Goal: Navigation & Orientation: Understand site structure

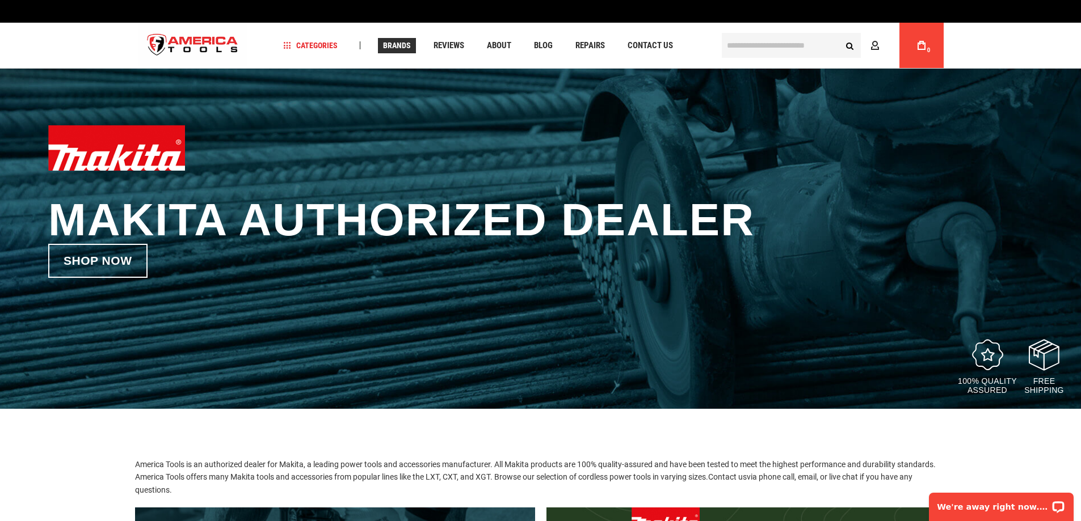
click at [402, 48] on span "Brands" at bounding box center [397, 45] width 28 height 8
click at [401, 48] on span "Brands" at bounding box center [397, 45] width 28 height 8
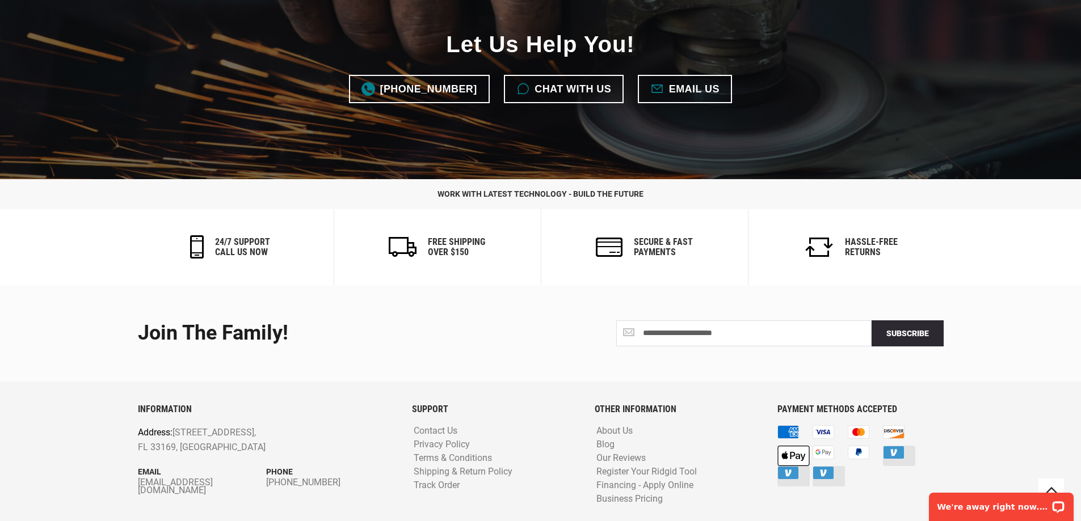
scroll to position [2761, 0]
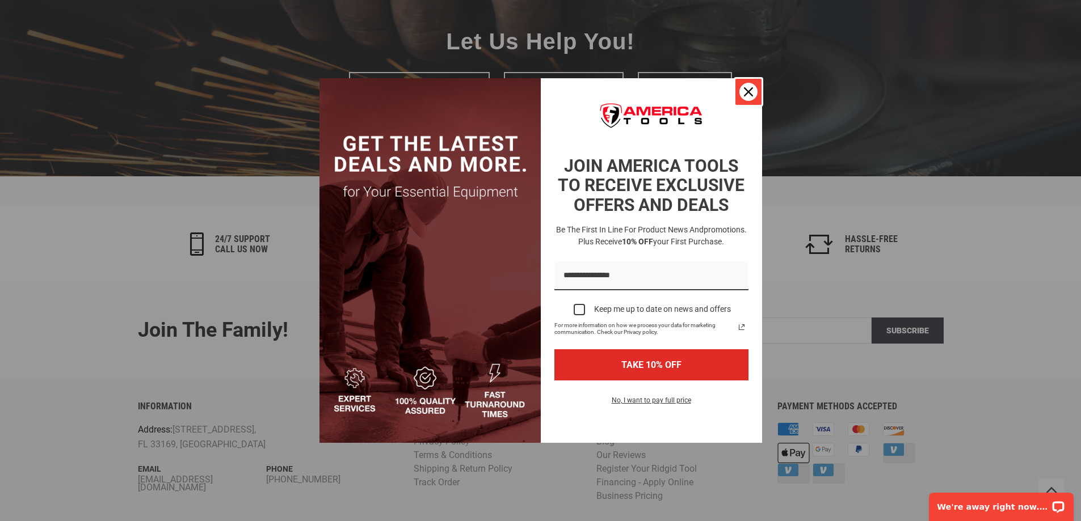
click at [748, 89] on icon "close icon" at bounding box center [748, 91] width 9 height 9
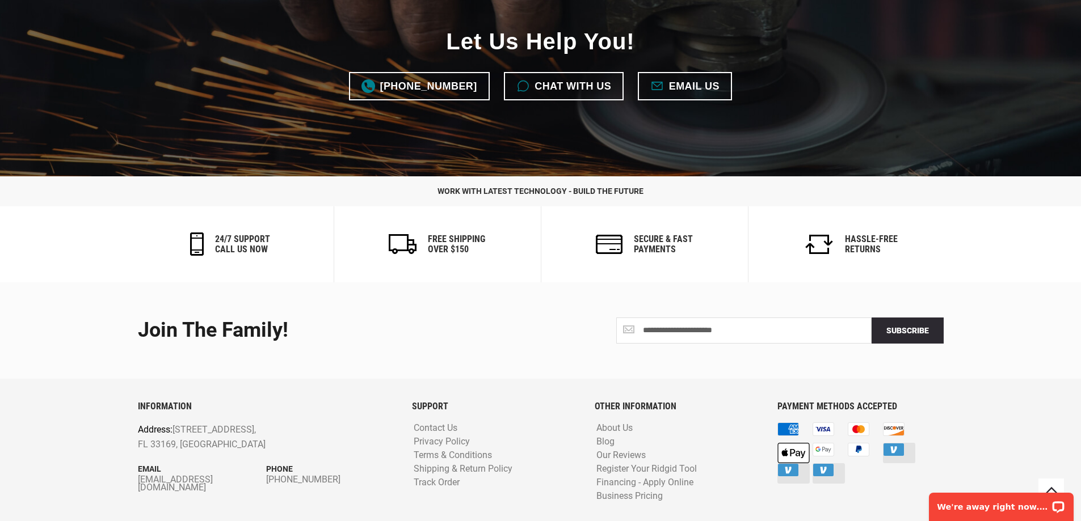
click at [748, 89] on div "Let Us Help You! [PHONE_NUMBER] Chat with us Email us" at bounding box center [540, 63] width 1081 height 231
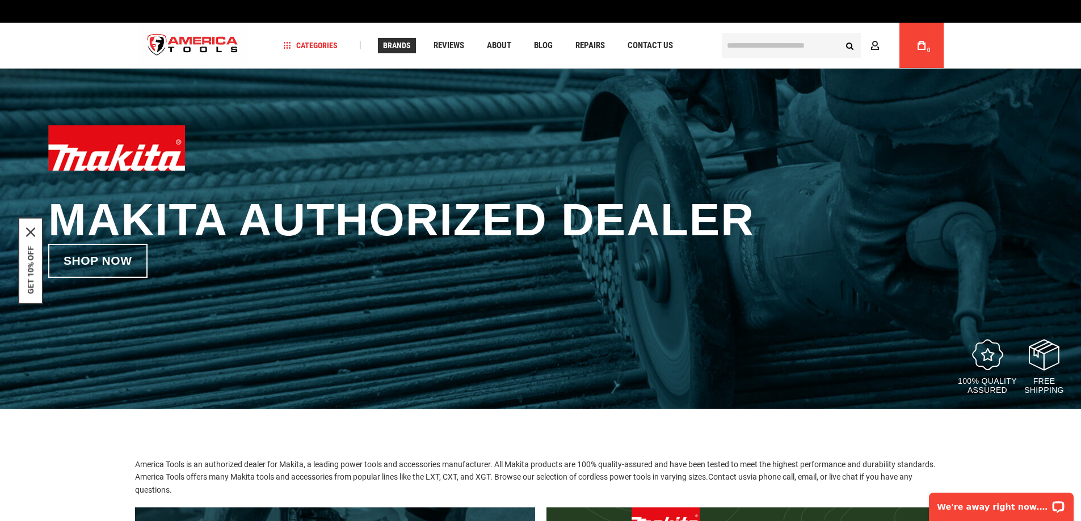
click at [393, 47] on span "Brands" at bounding box center [397, 45] width 28 height 8
click at [282, 41] on link "Categories" at bounding box center [310, 45] width 65 height 15
click at [281, 41] on link "Categories" at bounding box center [310, 45] width 65 height 15
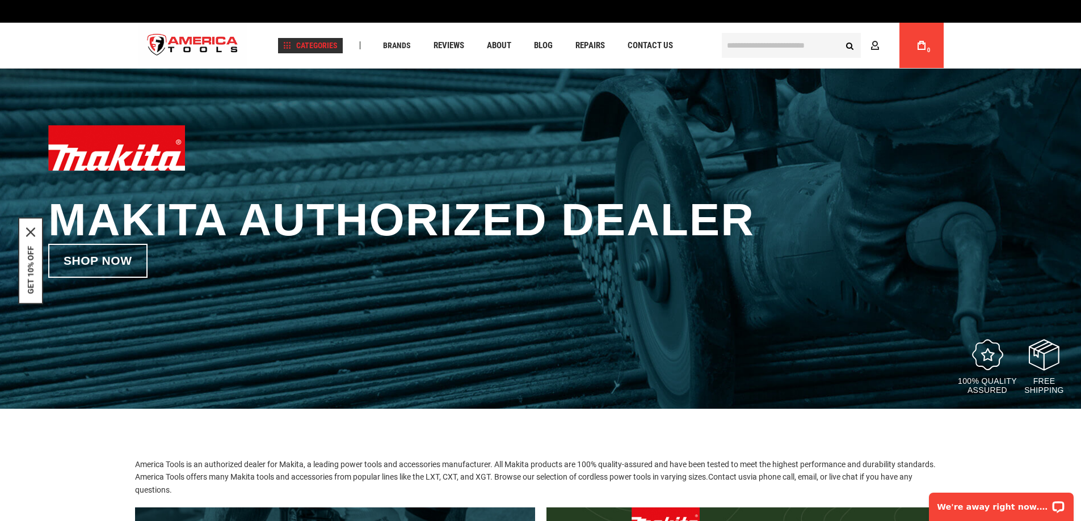
click at [281, 41] on link "Categories" at bounding box center [310, 45] width 65 height 15
click at [161, 41] on img "store logo" at bounding box center [193, 45] width 110 height 43
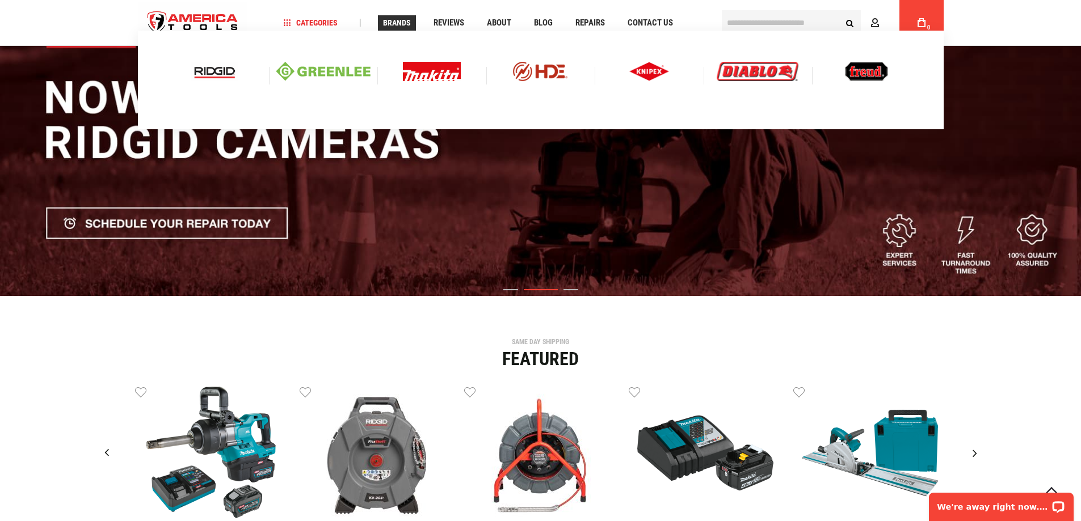
scroll to position [113, 0]
